Goal: Information Seeking & Learning: Learn about a topic

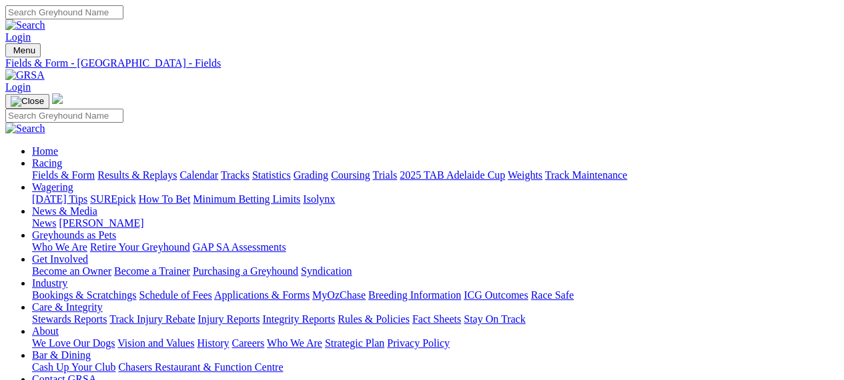
drag, startPoint x: 0, startPoint y: 0, endPoint x: 124, endPoint y: 62, distance: 138.7
click at [45, 69] on link at bounding box center [24, 74] width 39 height 11
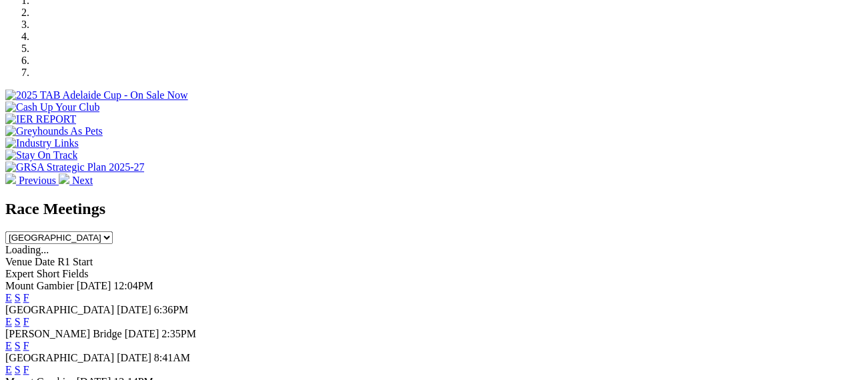
scroll to position [454, 0]
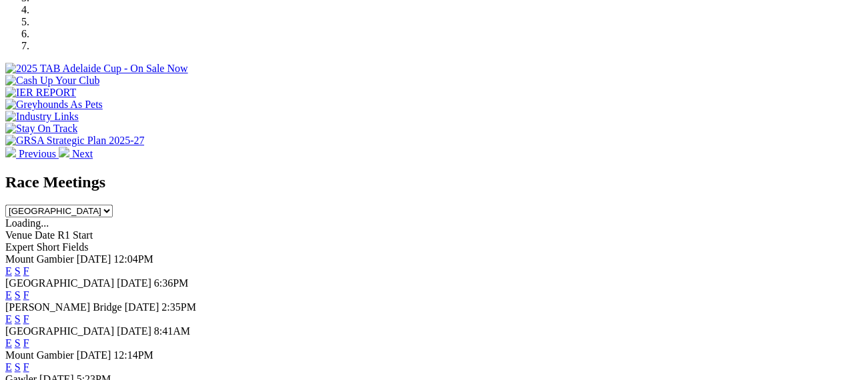
click at [29, 290] on link "F" at bounding box center [26, 295] width 6 height 11
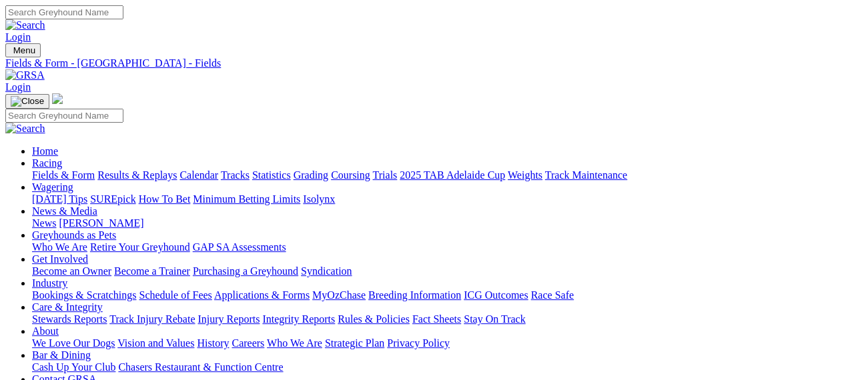
click at [45, 69] on img at bounding box center [24, 75] width 39 height 12
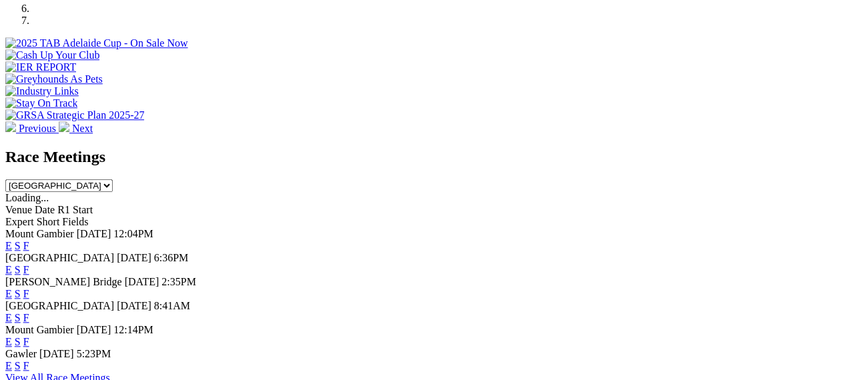
scroll to position [480, 0]
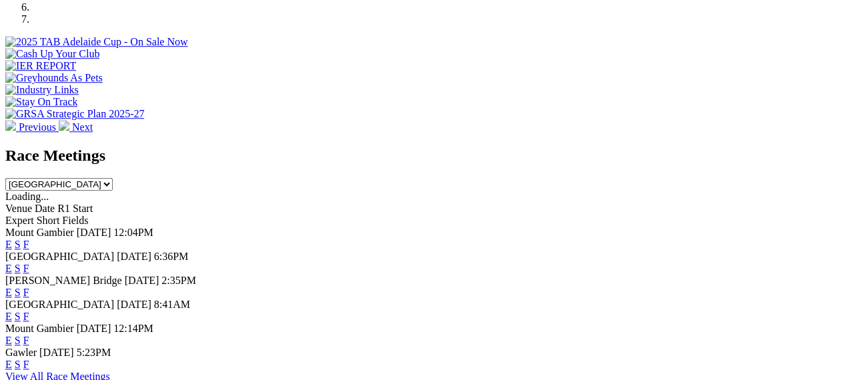
click at [29, 311] on link "F" at bounding box center [26, 316] width 6 height 11
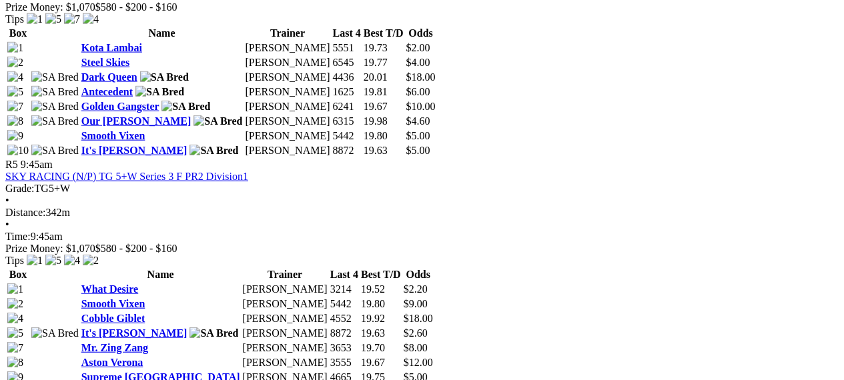
scroll to position [1468, 0]
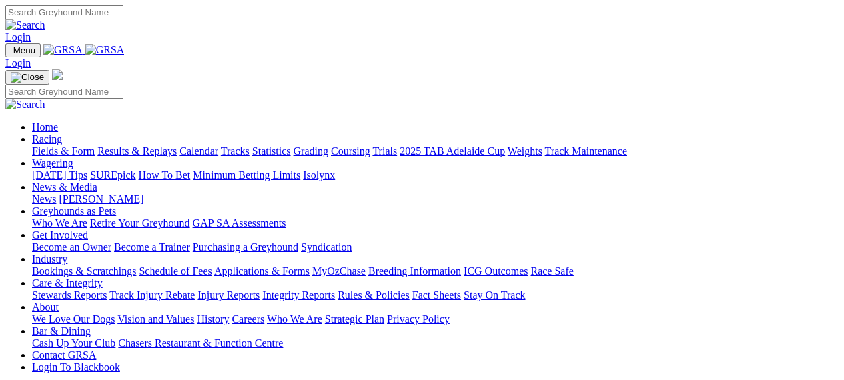
scroll to position [480, 0]
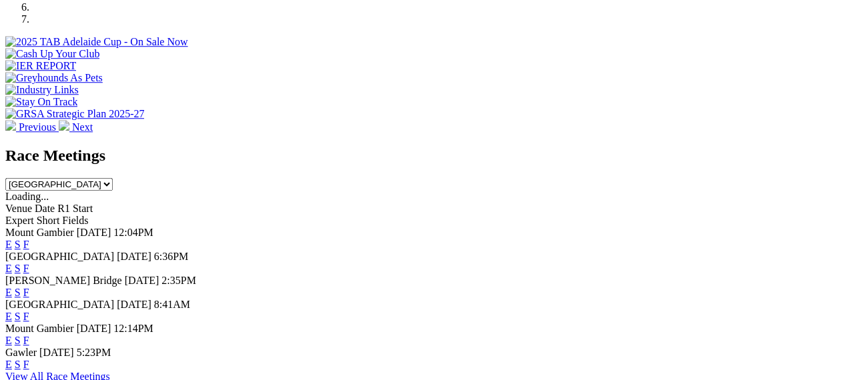
click at [333, 227] on div "Mount Gambier [DATE] 12:04PM E S F" at bounding box center [421, 239] width 833 height 24
drag, startPoint x: 833, startPoint y: 35, endPoint x: 847, endPoint y: 25, distance: 17.4
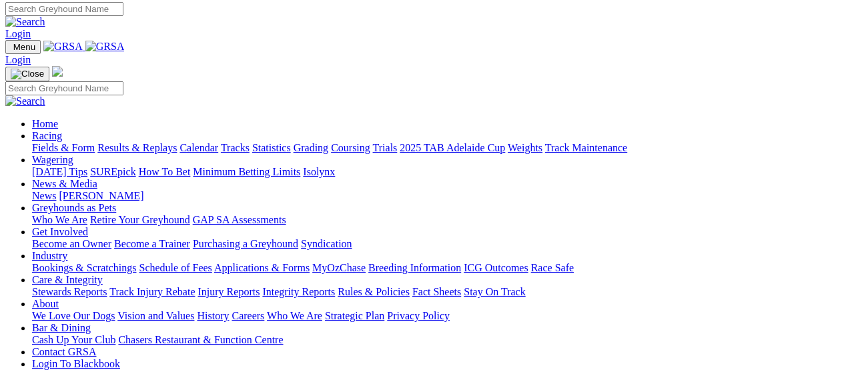
scroll to position [0, 77]
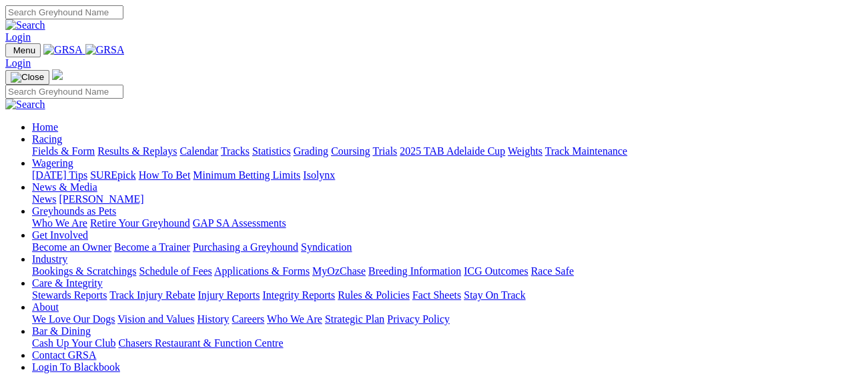
click at [85, 56] on img at bounding box center [104, 50] width 39 height 12
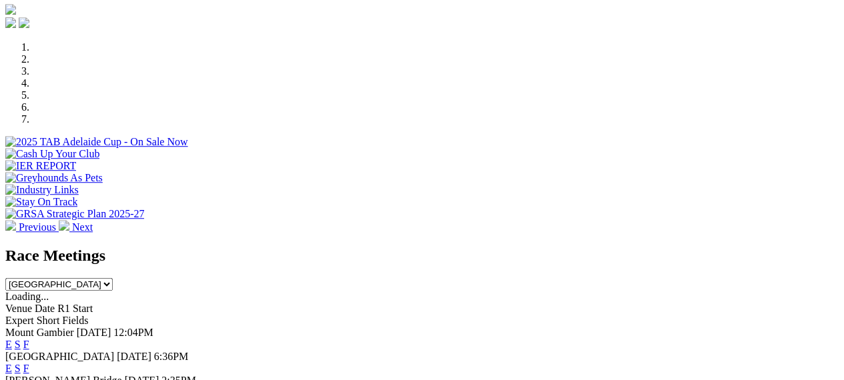
scroll to position [400, 0]
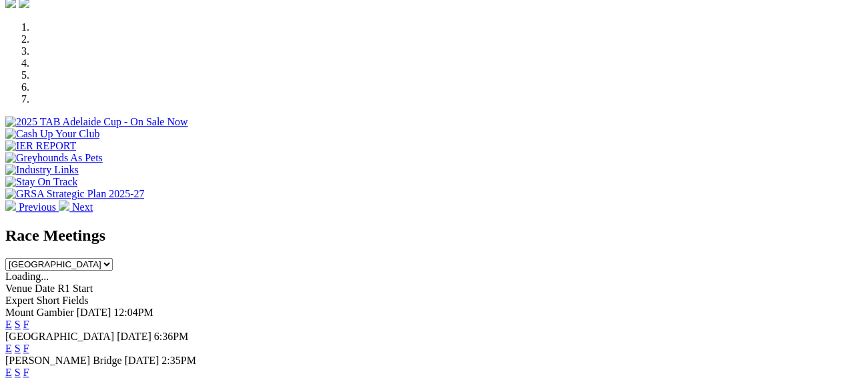
click at [29, 343] on link "F" at bounding box center [26, 348] width 6 height 11
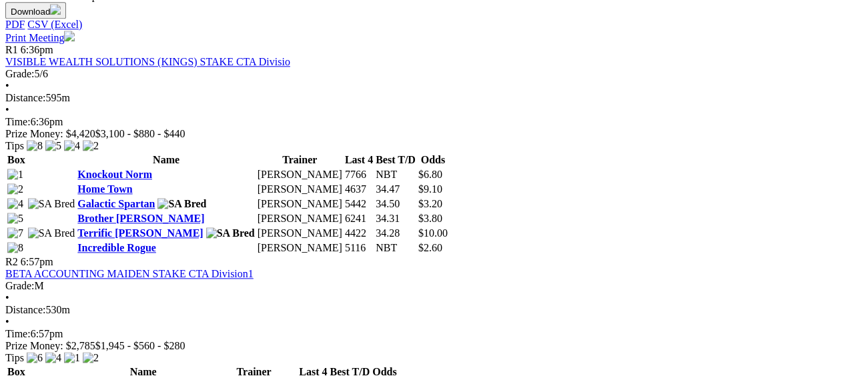
scroll to position [667, 0]
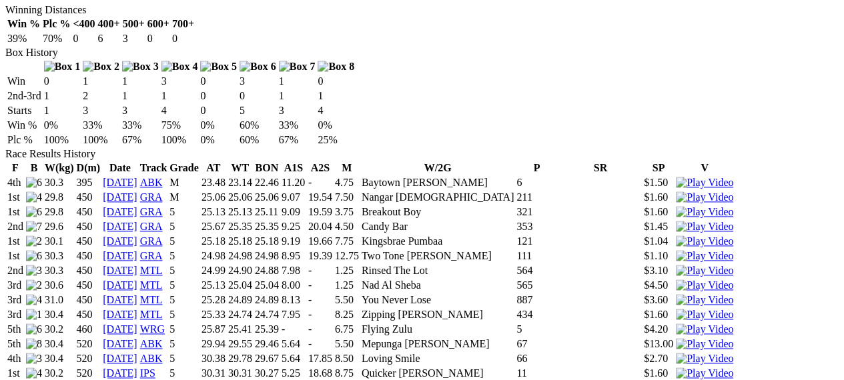
scroll to position [827, 0]
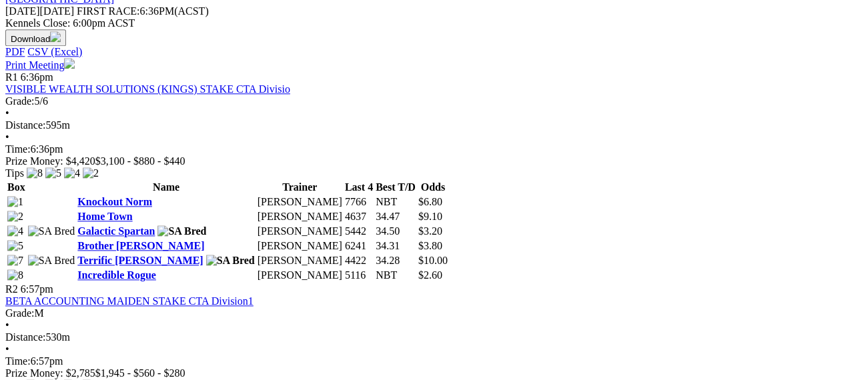
scroll to position [640, 0]
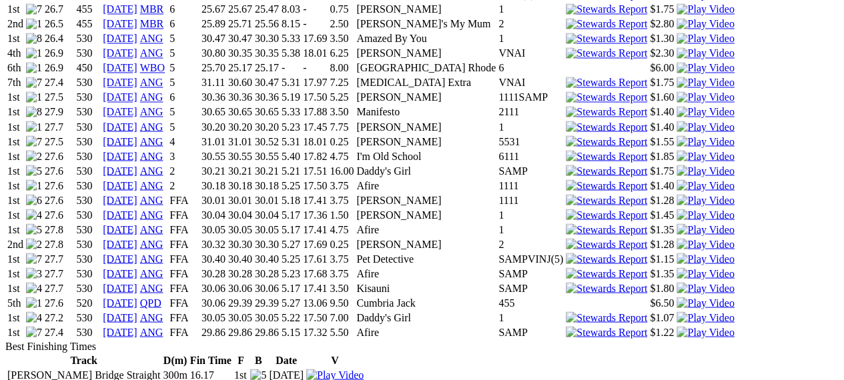
scroll to position [1147, 0]
click at [137, 327] on link "18 Sep 25" at bounding box center [120, 332] width 35 height 11
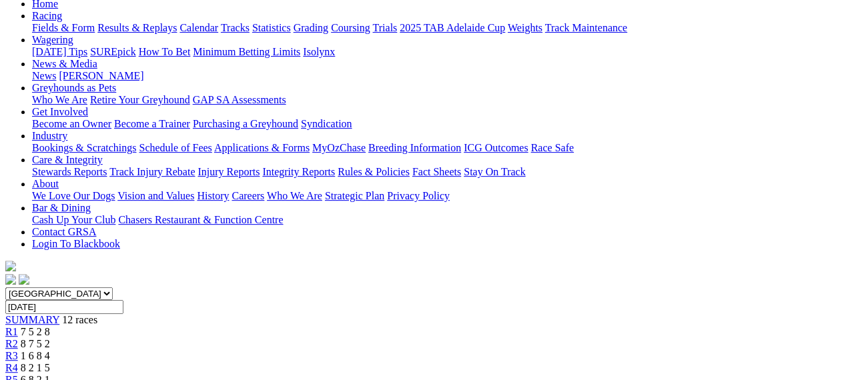
scroll to position [133, 0]
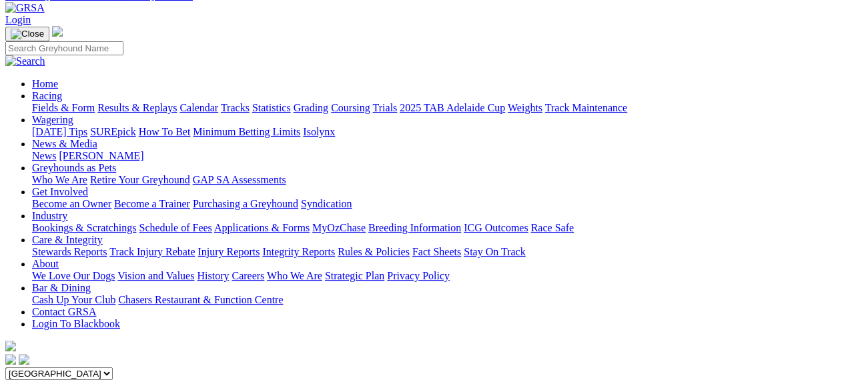
scroll to position [0, 0]
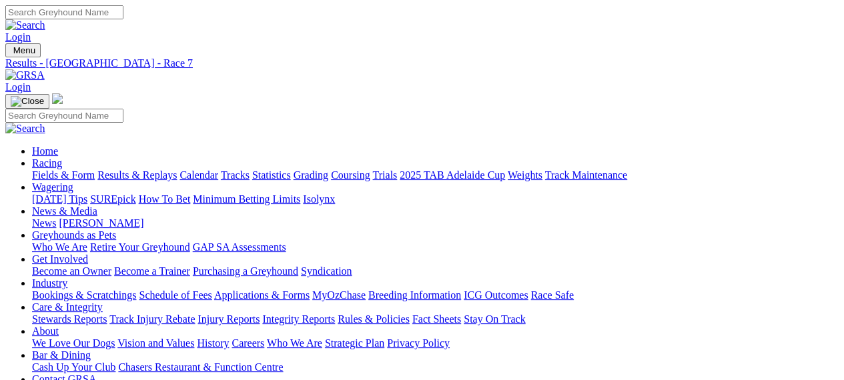
click at [45, 69] on img at bounding box center [24, 75] width 39 height 12
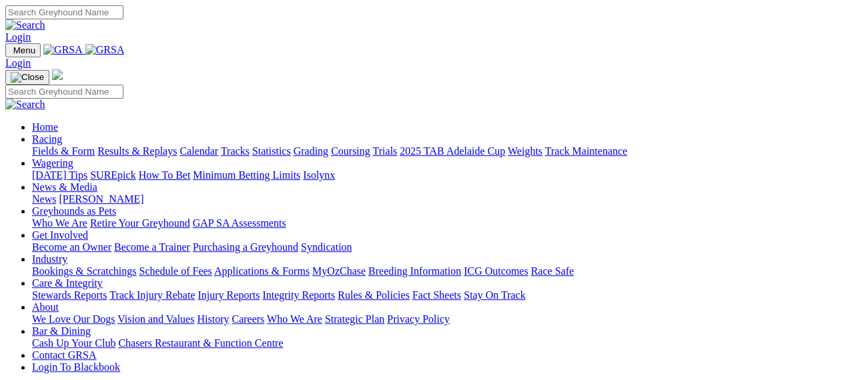
scroll to position [0, 77]
click at [250, 145] on link "Tracks" at bounding box center [235, 150] width 29 height 11
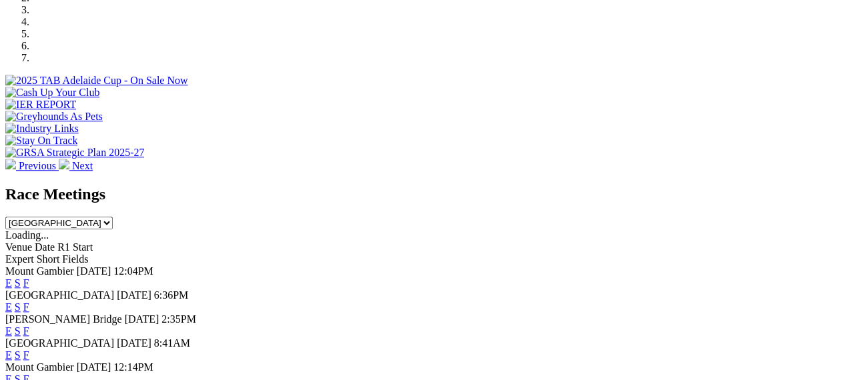
scroll to position [477, 0]
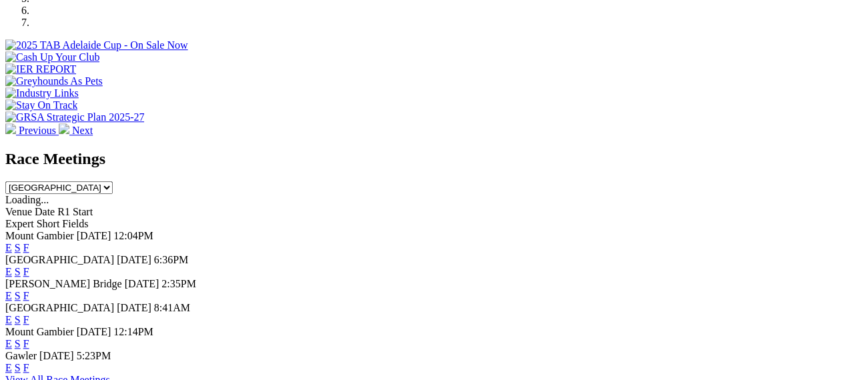
click at [29, 266] on link "F" at bounding box center [26, 271] width 6 height 11
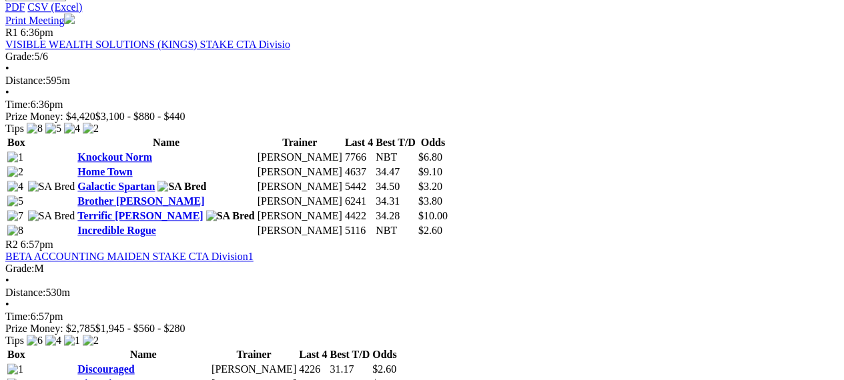
scroll to position [640, 0]
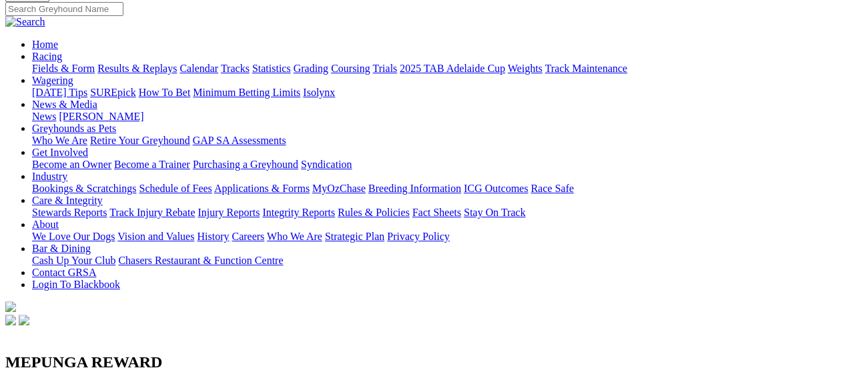
scroll to position [133, 0]
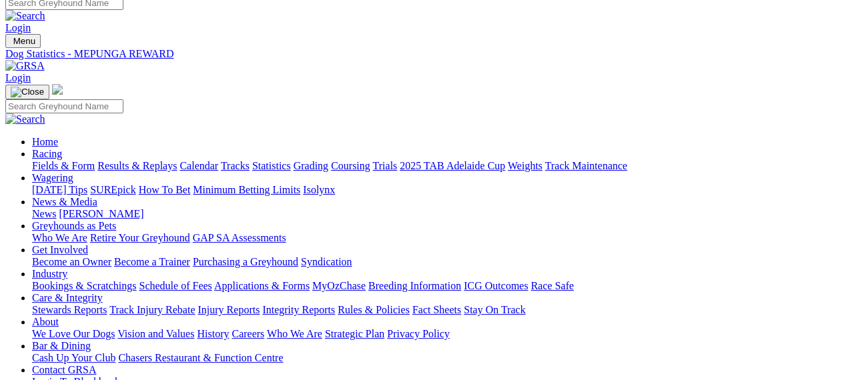
scroll to position [0, 0]
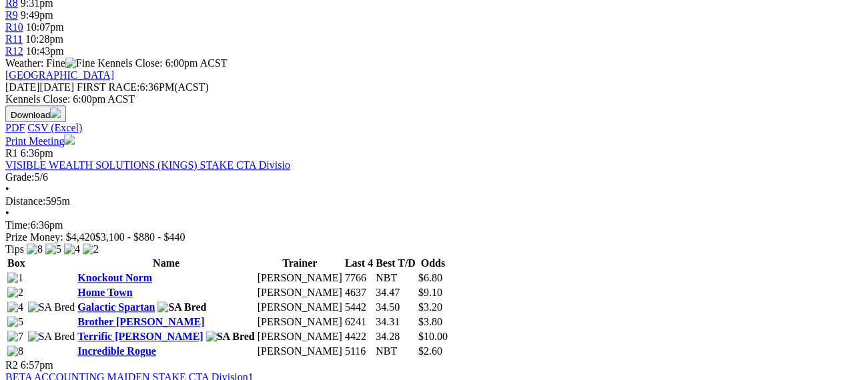
scroll to position [587, 0]
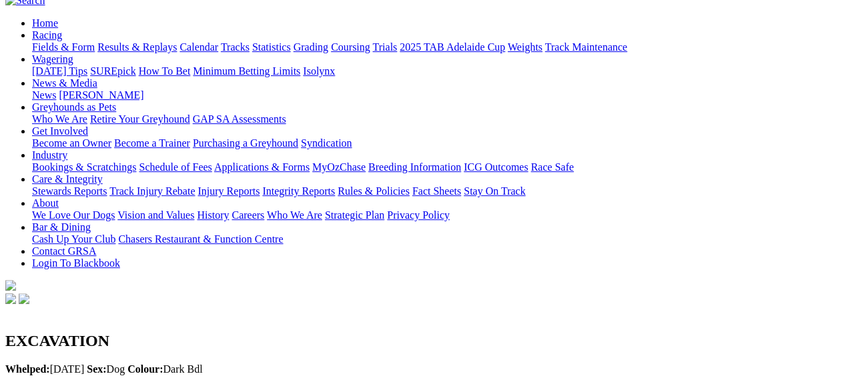
scroll to position [133, 0]
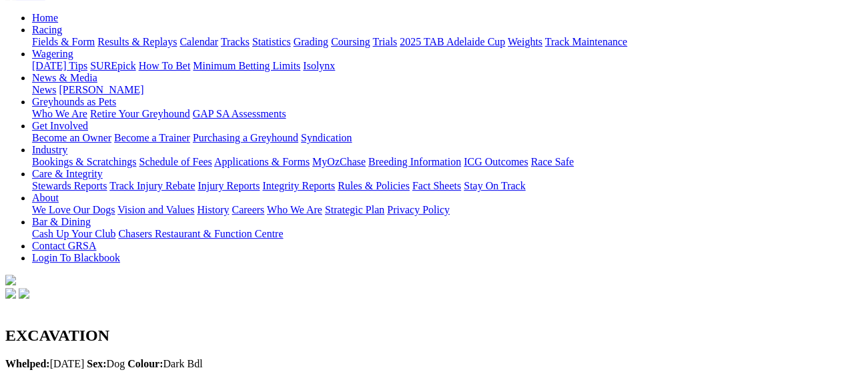
drag, startPoint x: 320, startPoint y: 115, endPoint x: 334, endPoint y: 117, distance: 14.3
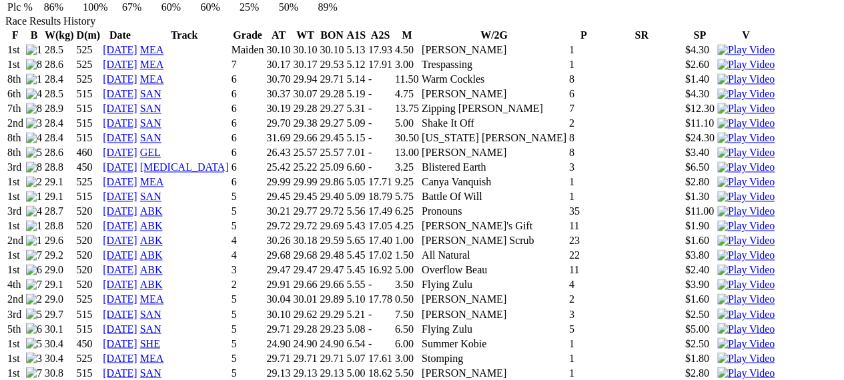
scroll to position [934, 0]
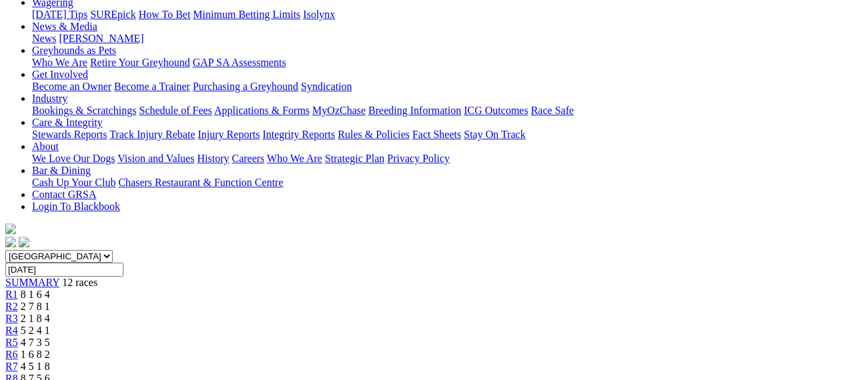
scroll to position [187, 0]
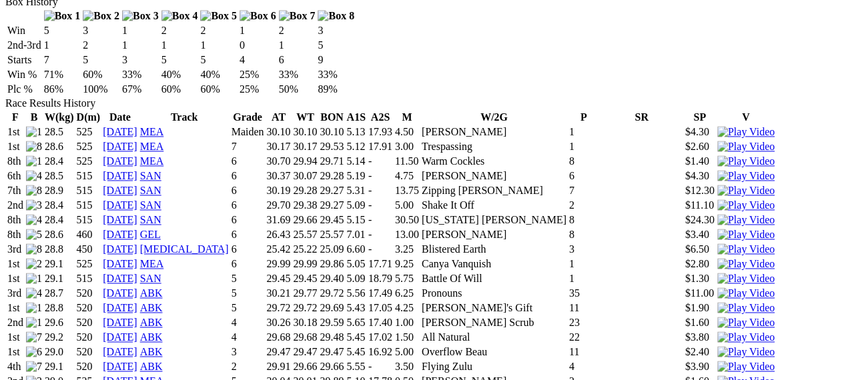
scroll to position [854, 0]
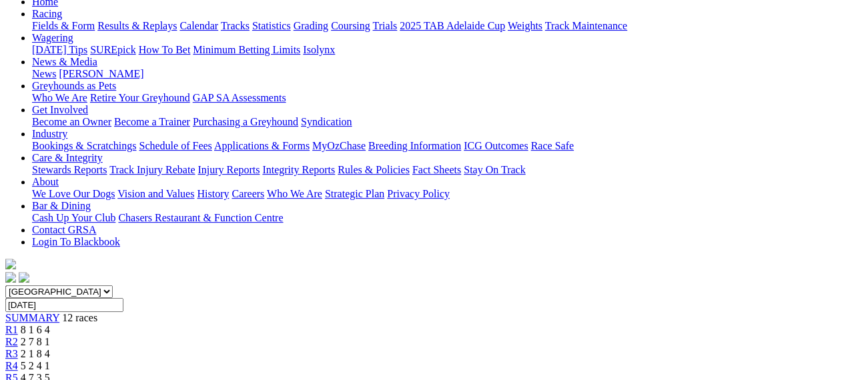
scroll to position [160, 0]
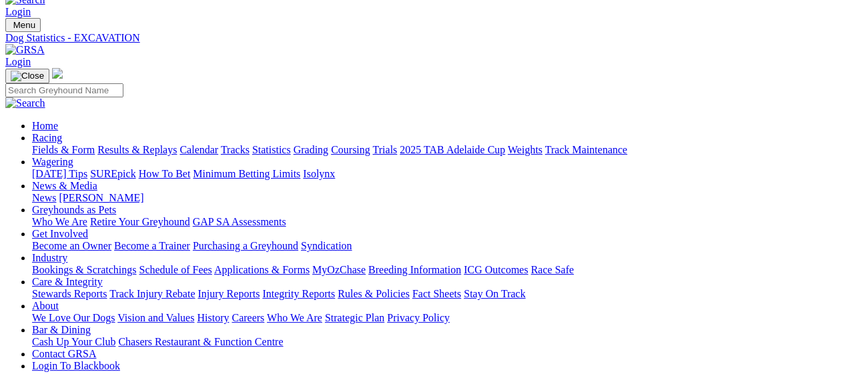
scroll to position [27, 0]
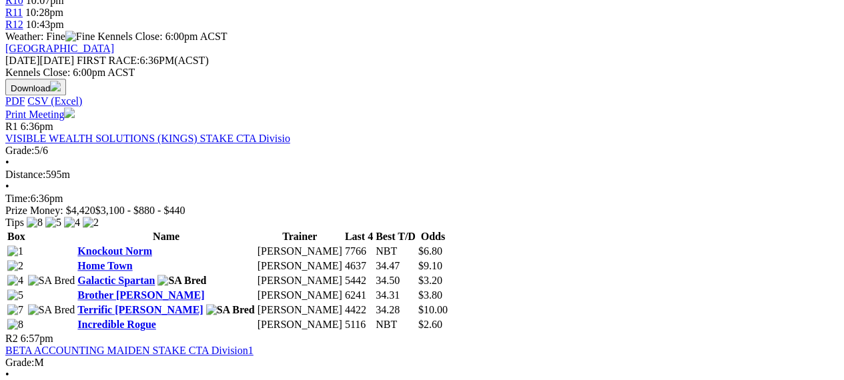
scroll to position [614, 0]
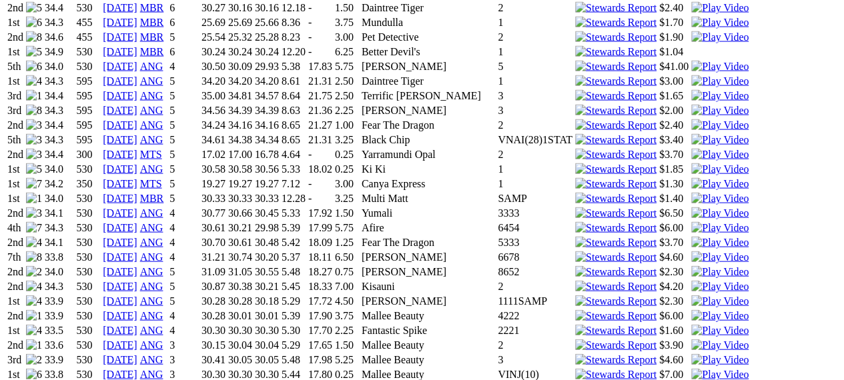
scroll to position [1388, 0]
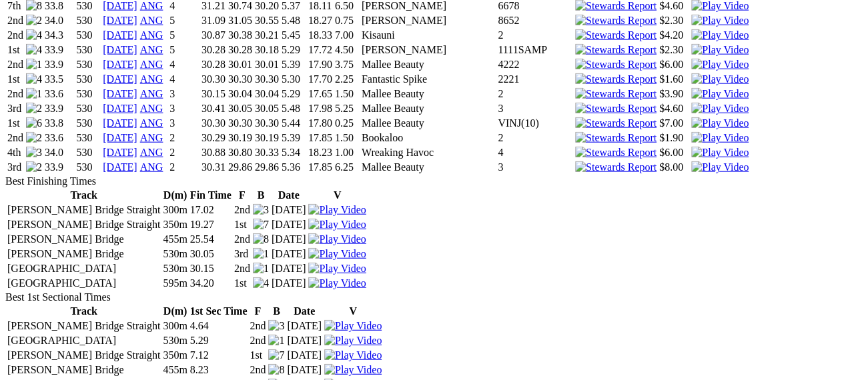
scroll to position [1574, 0]
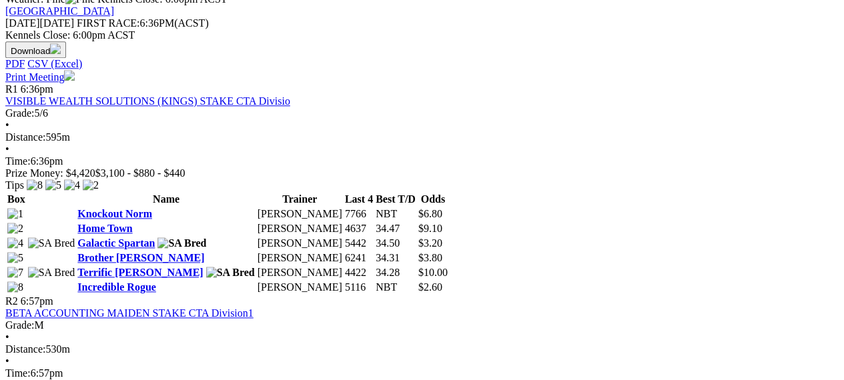
scroll to position [640, 0]
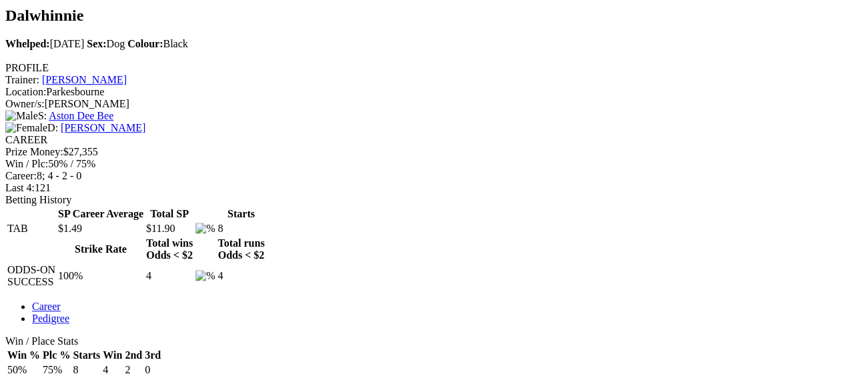
scroll to position [480, 0]
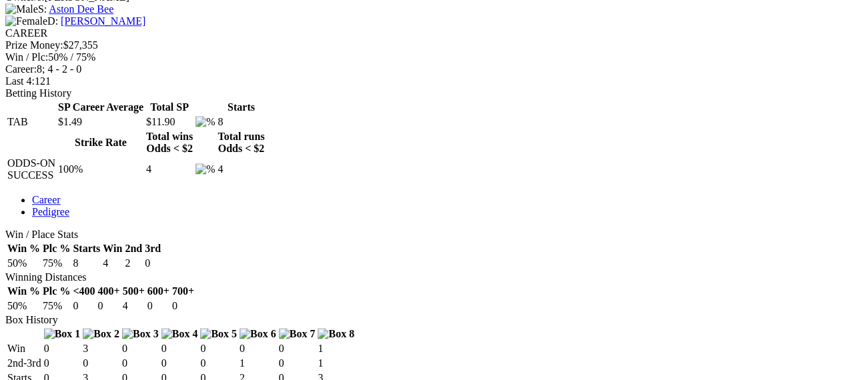
scroll to position [534, 0]
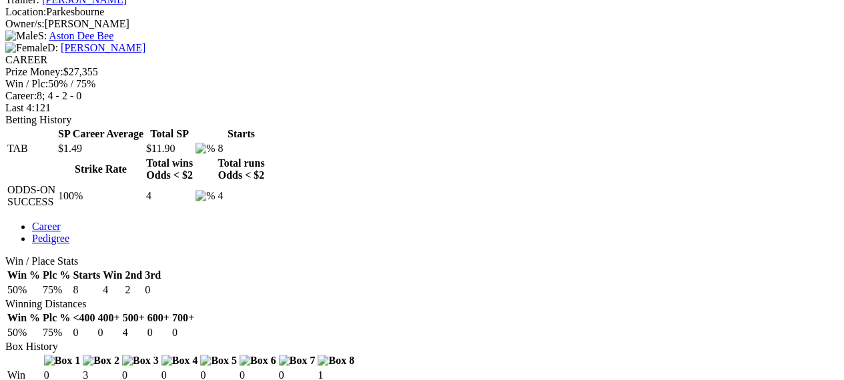
drag, startPoint x: 282, startPoint y: 165, endPoint x: 254, endPoint y: 169, distance: 27.7
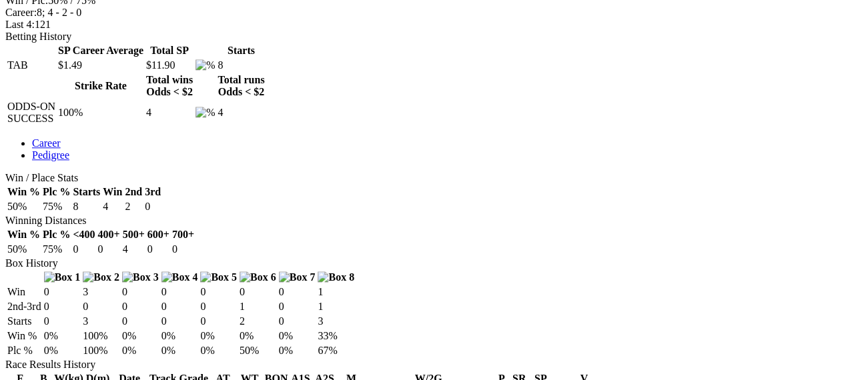
scroll to position [560, 0]
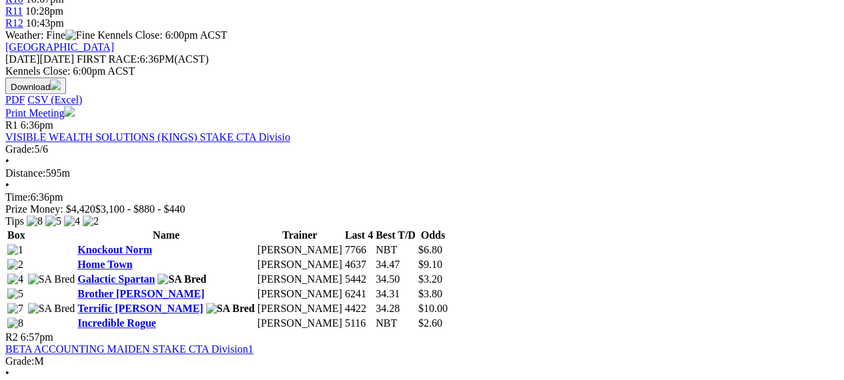
scroll to position [587, 0]
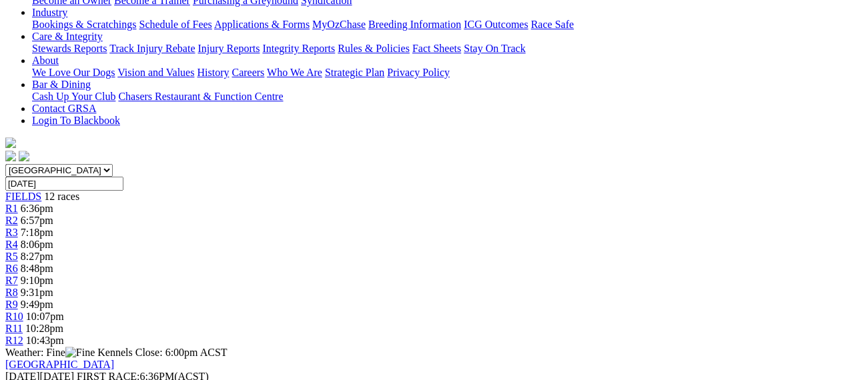
scroll to position [240, 0]
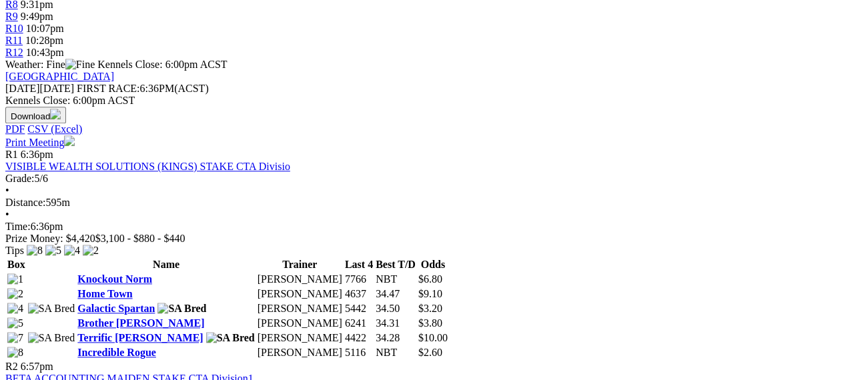
scroll to position [587, 0]
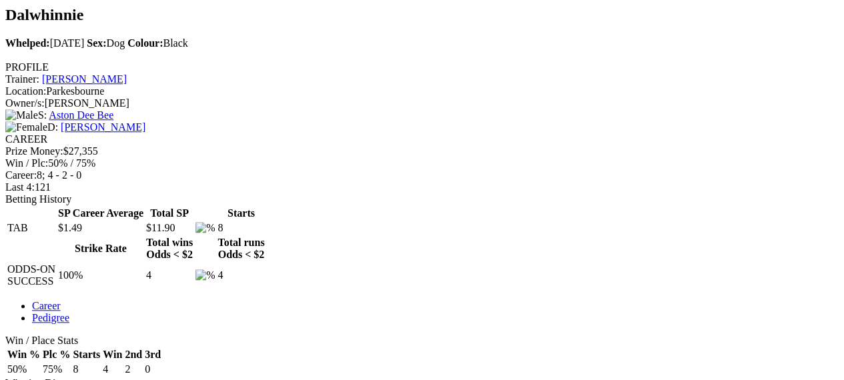
scroll to position [454, 0]
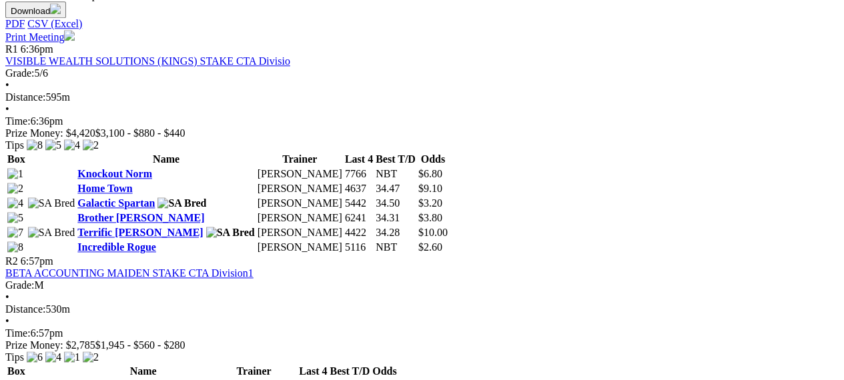
scroll to position [667, 0]
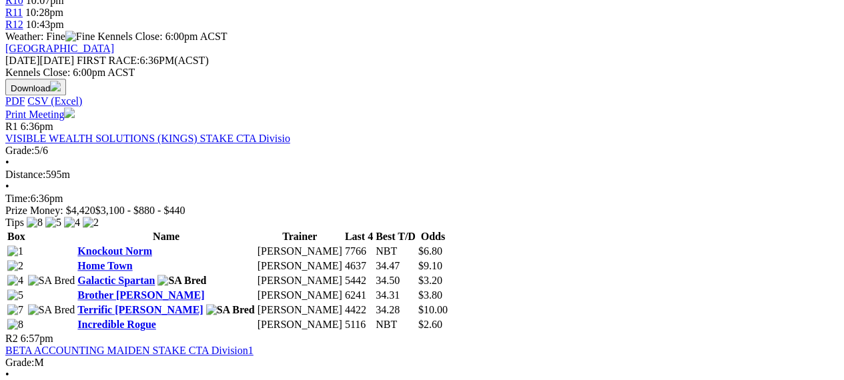
scroll to position [614, 0]
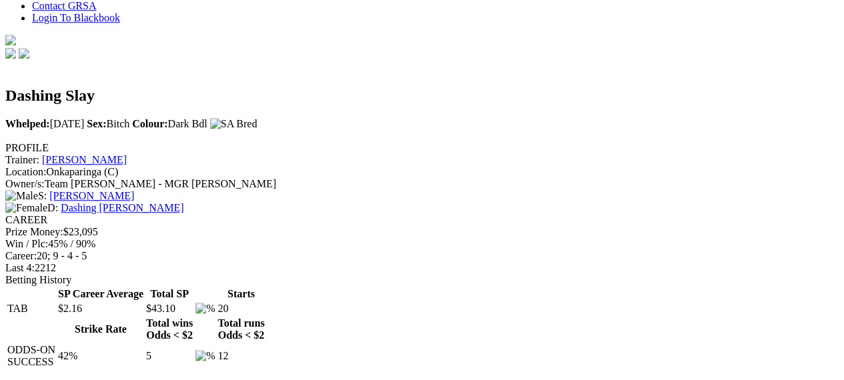
scroll to position [400, 0]
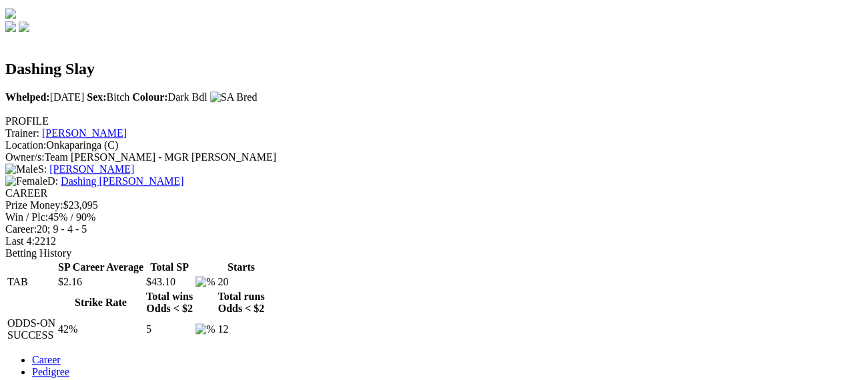
drag, startPoint x: 323, startPoint y: 163, endPoint x: 306, endPoint y: 163, distance: 16.7
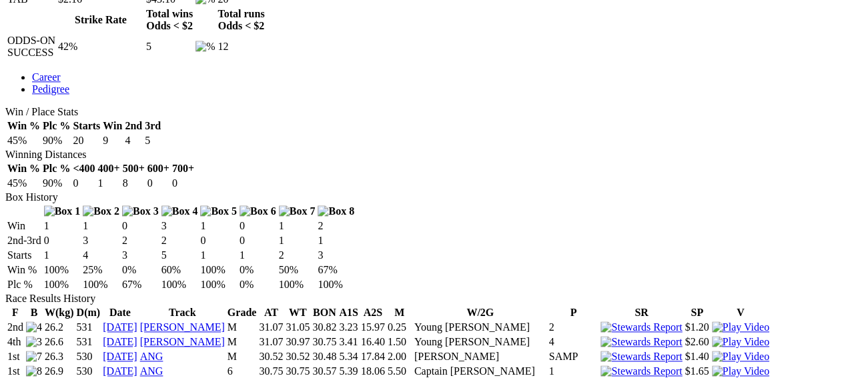
scroll to position [694, 0]
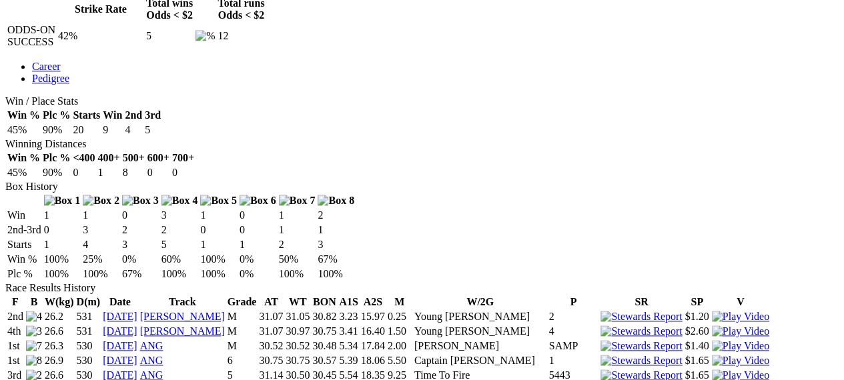
drag, startPoint x: 328, startPoint y: 269, endPoint x: 292, endPoint y: 274, distance: 36.4
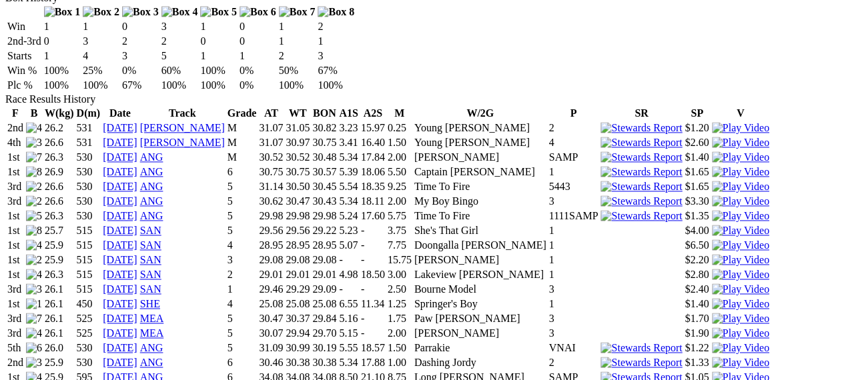
scroll to position [934, 0]
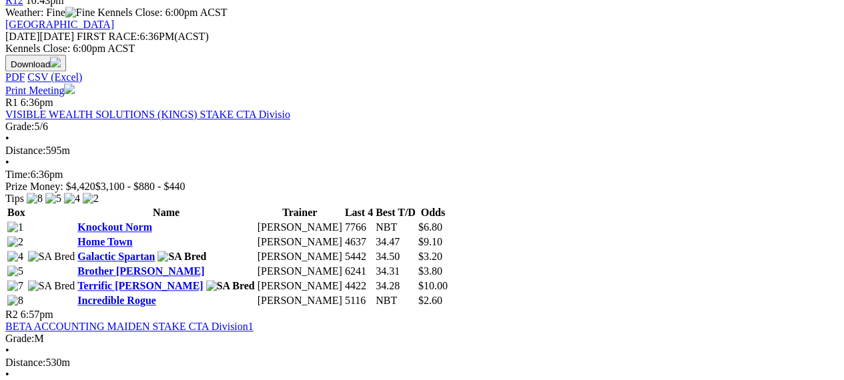
scroll to position [640, 0]
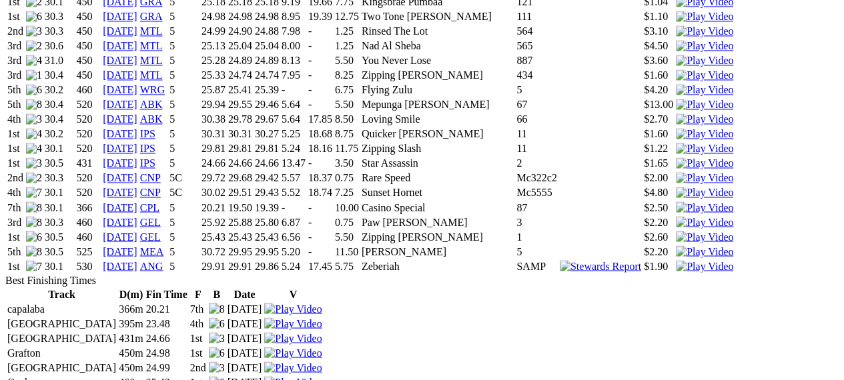
scroll to position [1094, 0]
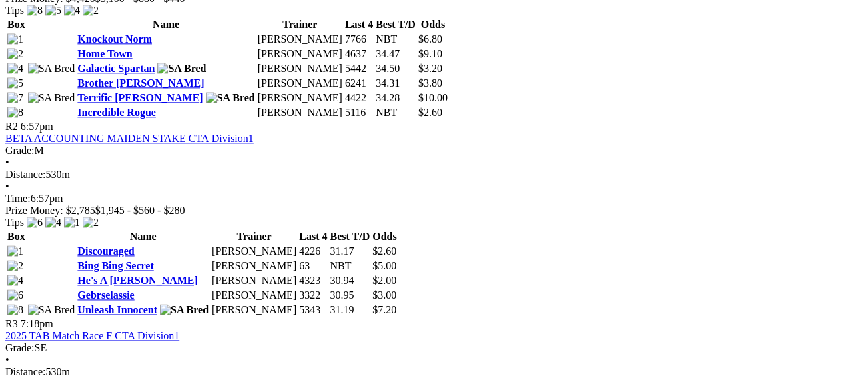
scroll to position [801, 0]
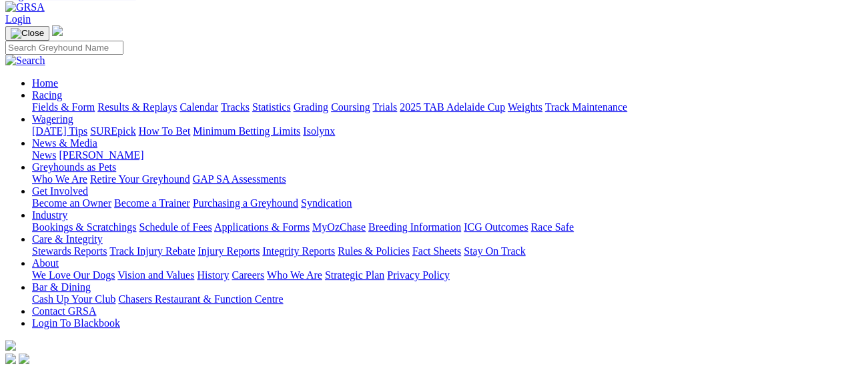
scroll to position [80, 0]
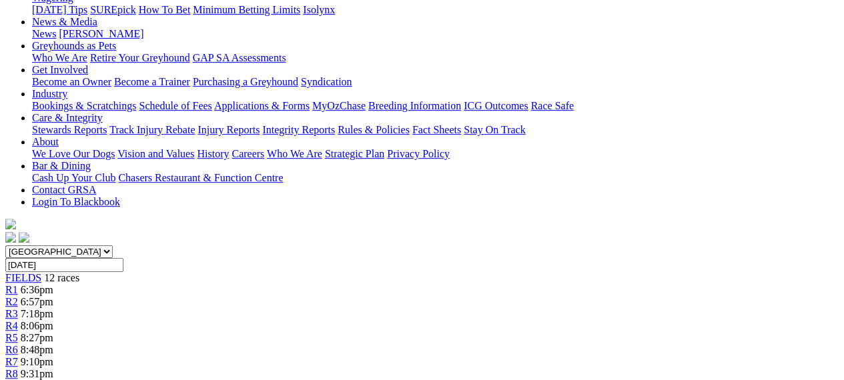
scroll to position [244, 0]
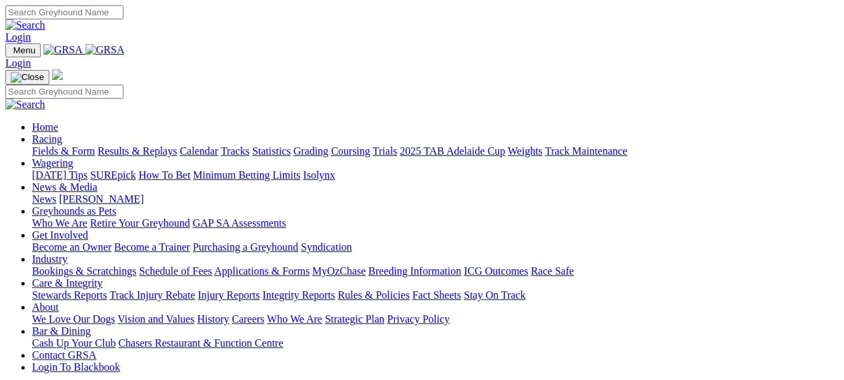
click at [62, 133] on link "Racing" at bounding box center [47, 138] width 30 height 11
click at [175, 145] on link "Results & Replays" at bounding box center [136, 150] width 79 height 11
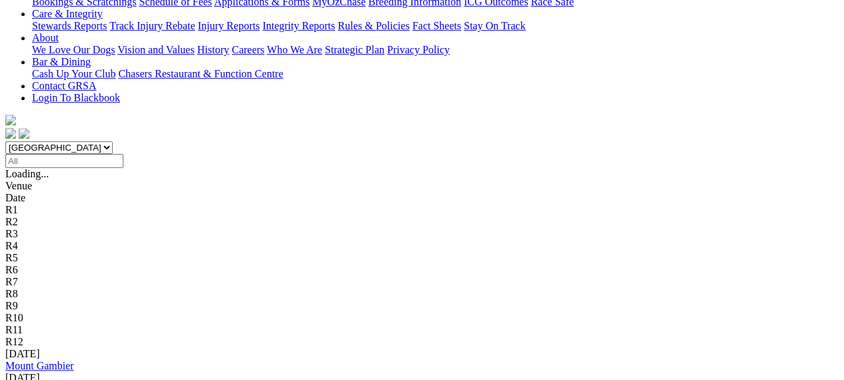
scroll to position [320, 0]
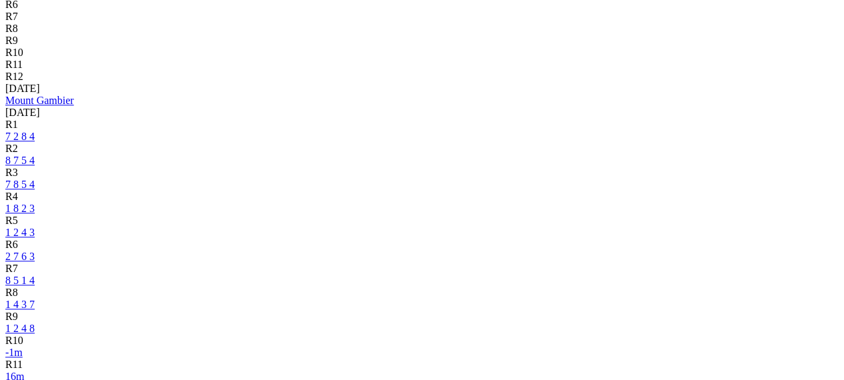
scroll to position [560, 0]
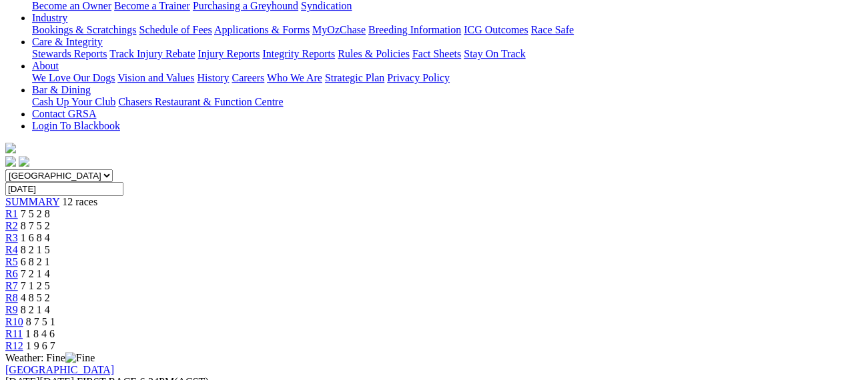
scroll to position [267, 0]
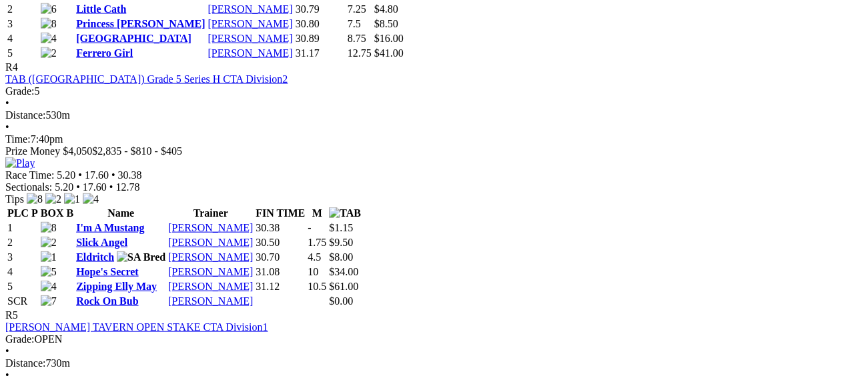
scroll to position [1388, 0]
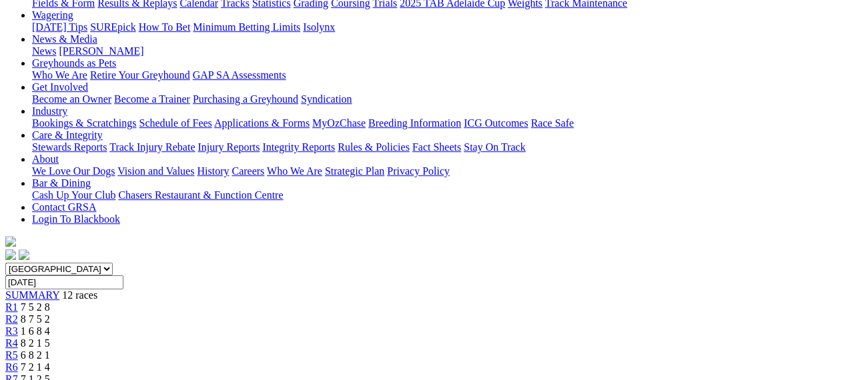
scroll to position [213, 0]
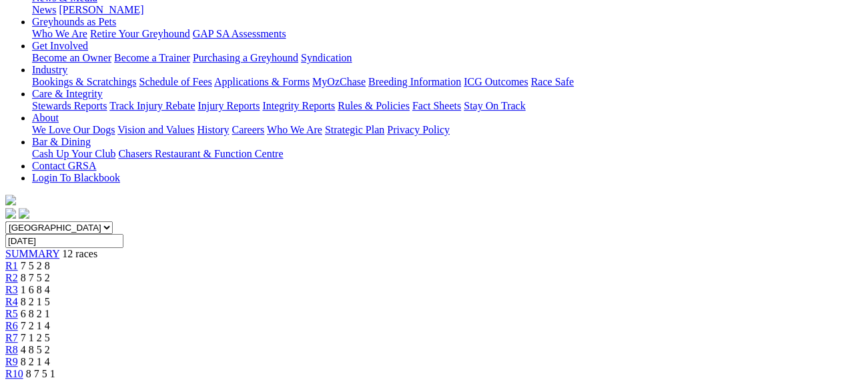
scroll to position [0, 0]
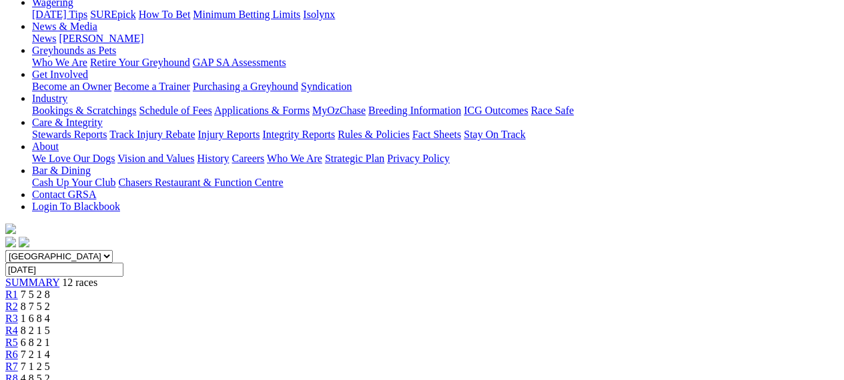
scroll to position [187, 0]
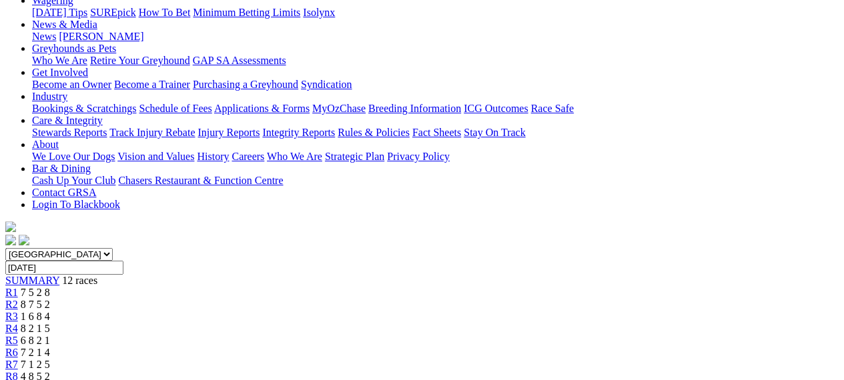
click at [50, 311] on span "1 6 8 4" at bounding box center [35, 316] width 29 height 11
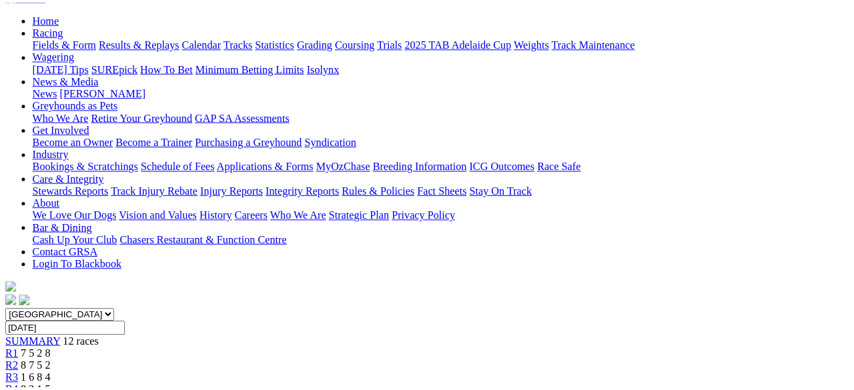
scroll to position [160, 0]
